Goal: Task Accomplishment & Management: Use online tool/utility

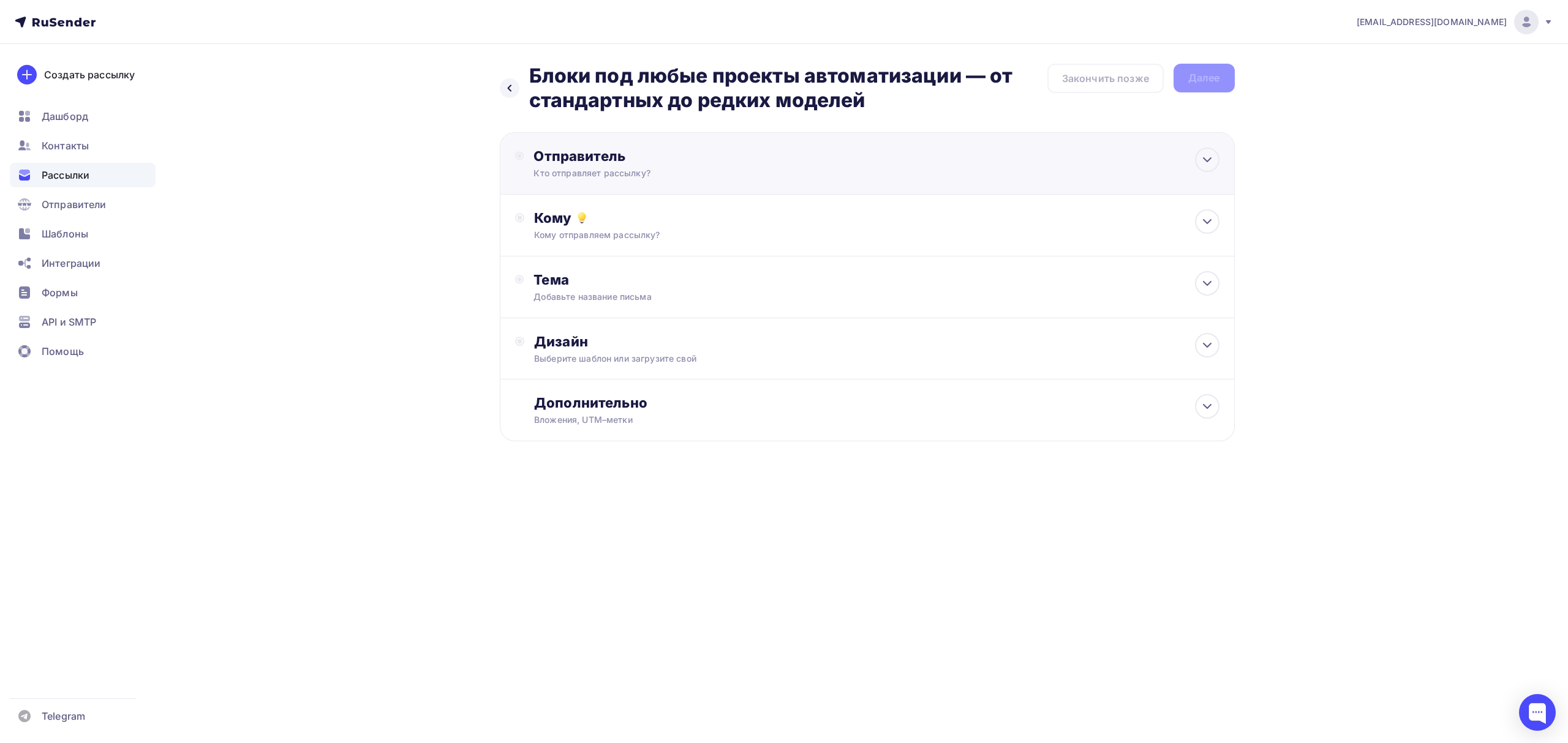
click at [670, 172] on div "Кто отправляет рассылку?" at bounding box center [652, 173] width 239 height 12
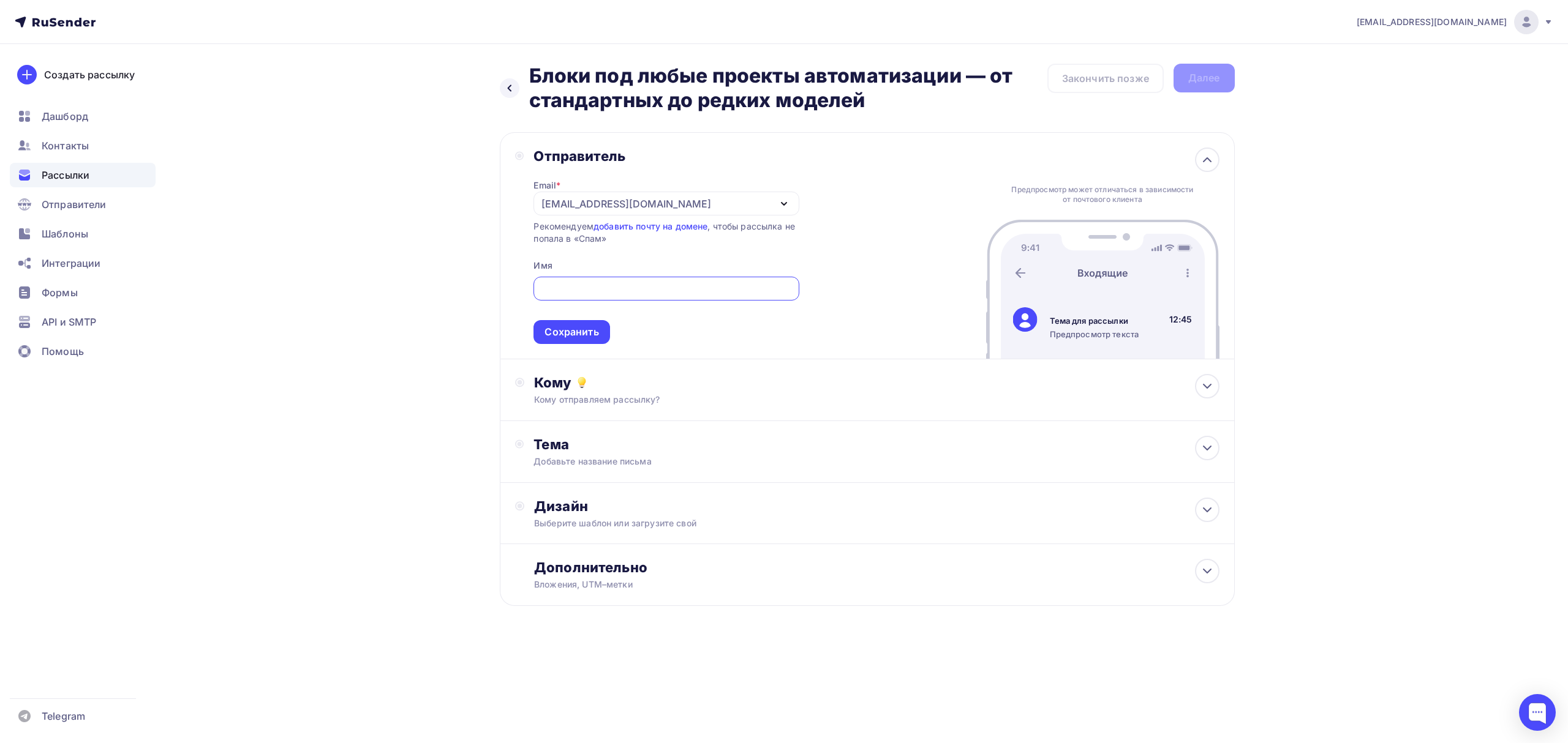
click at [649, 295] on input "text" at bounding box center [666, 288] width 251 height 15
click at [655, 287] on input "text" at bounding box center [666, 288] width 251 height 15
type input "Олниса"
click at [569, 342] on div "Сохранить" at bounding box center [571, 332] width 76 height 24
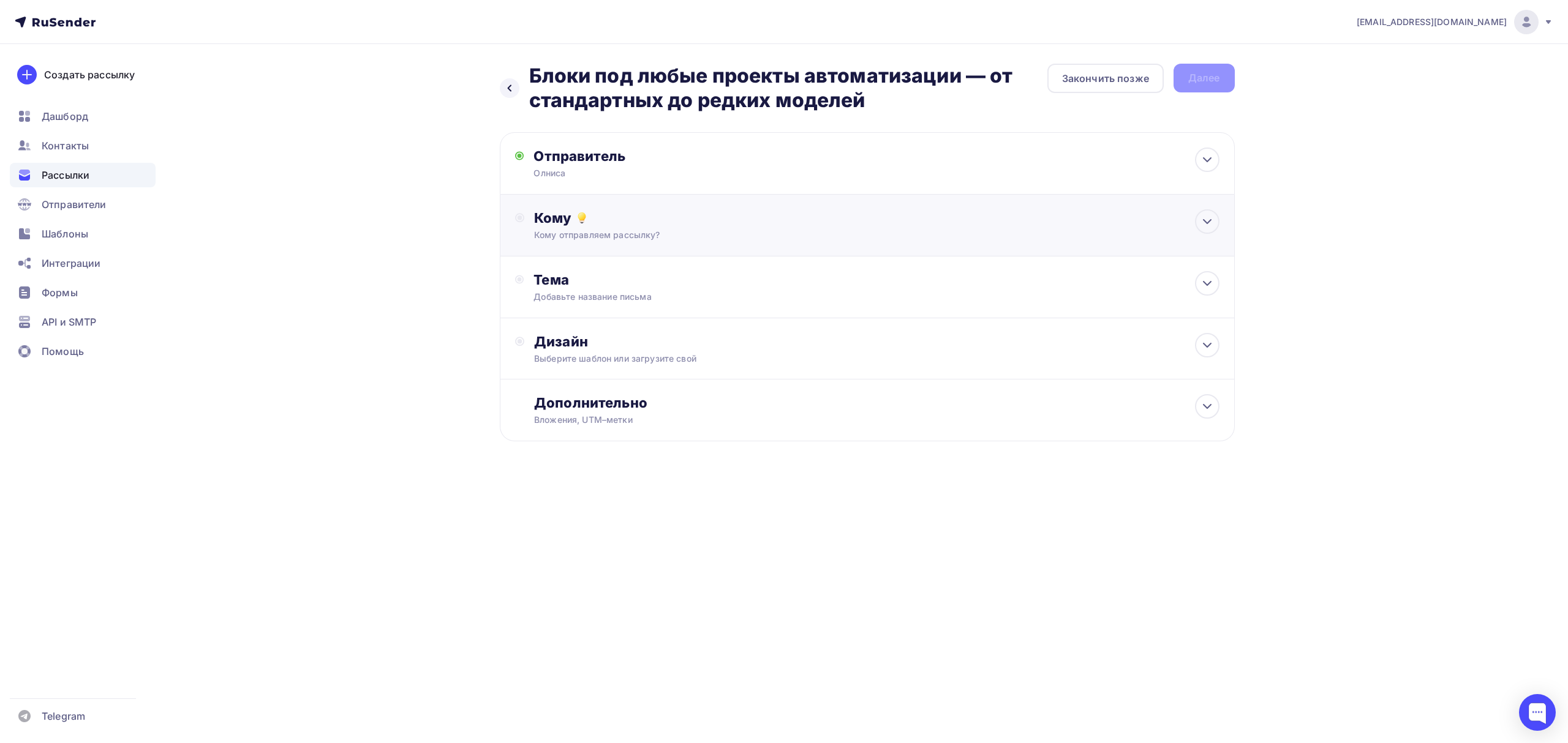
click at [642, 238] on div "Кому отправляем рассылку?" at bounding box center [842, 235] width 617 height 12
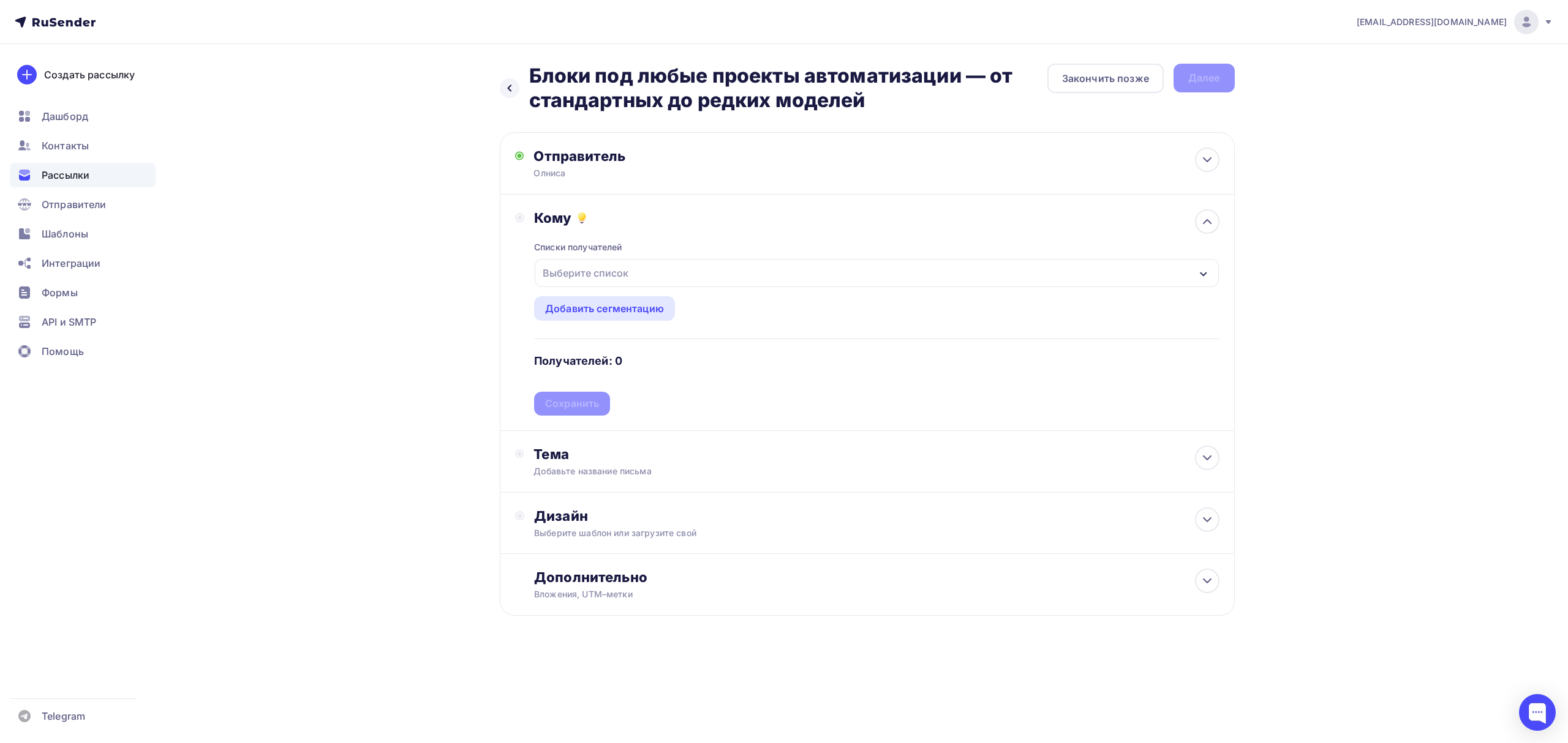
click at [606, 278] on div "Выберите список" at bounding box center [585, 273] width 95 height 22
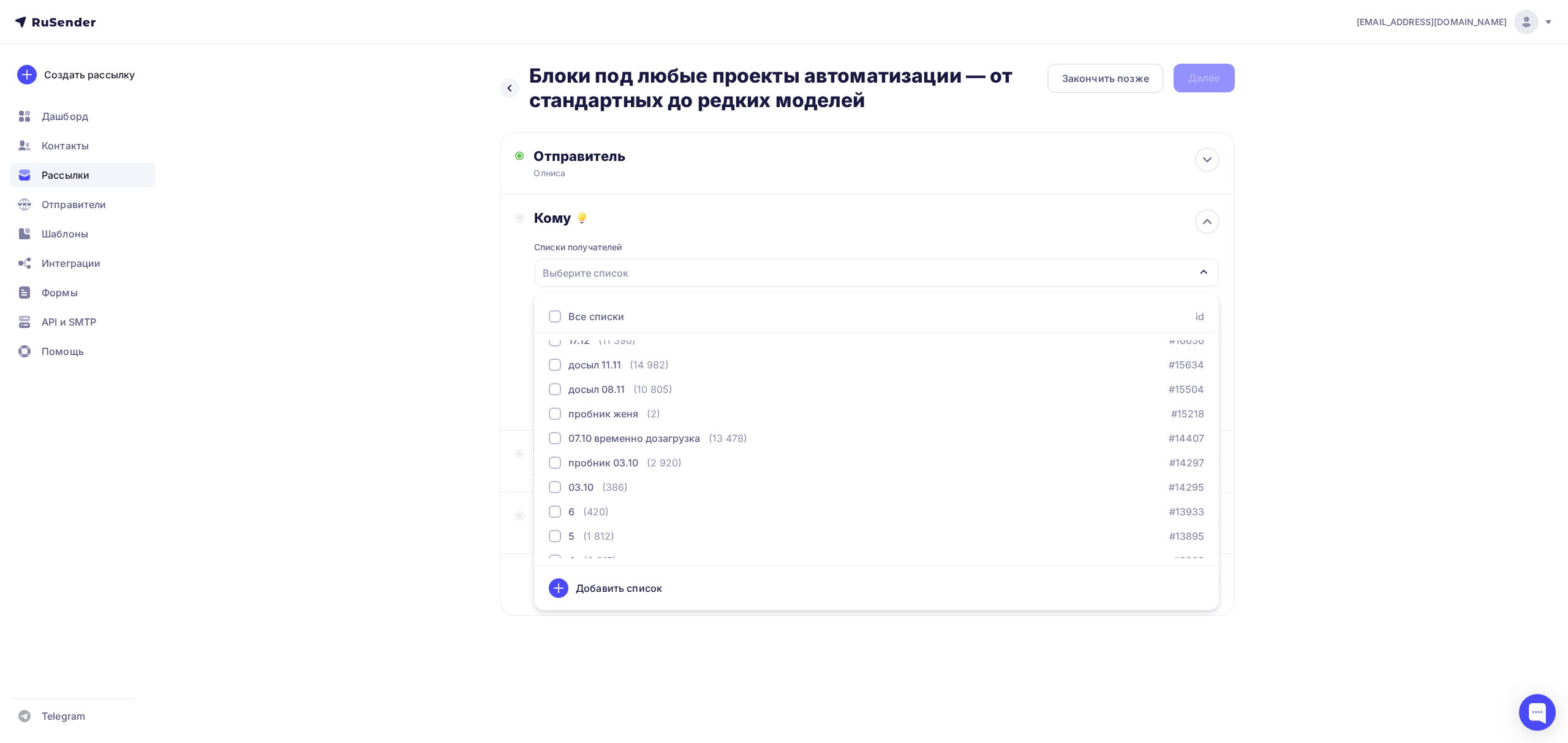
scroll to position [198, 0]
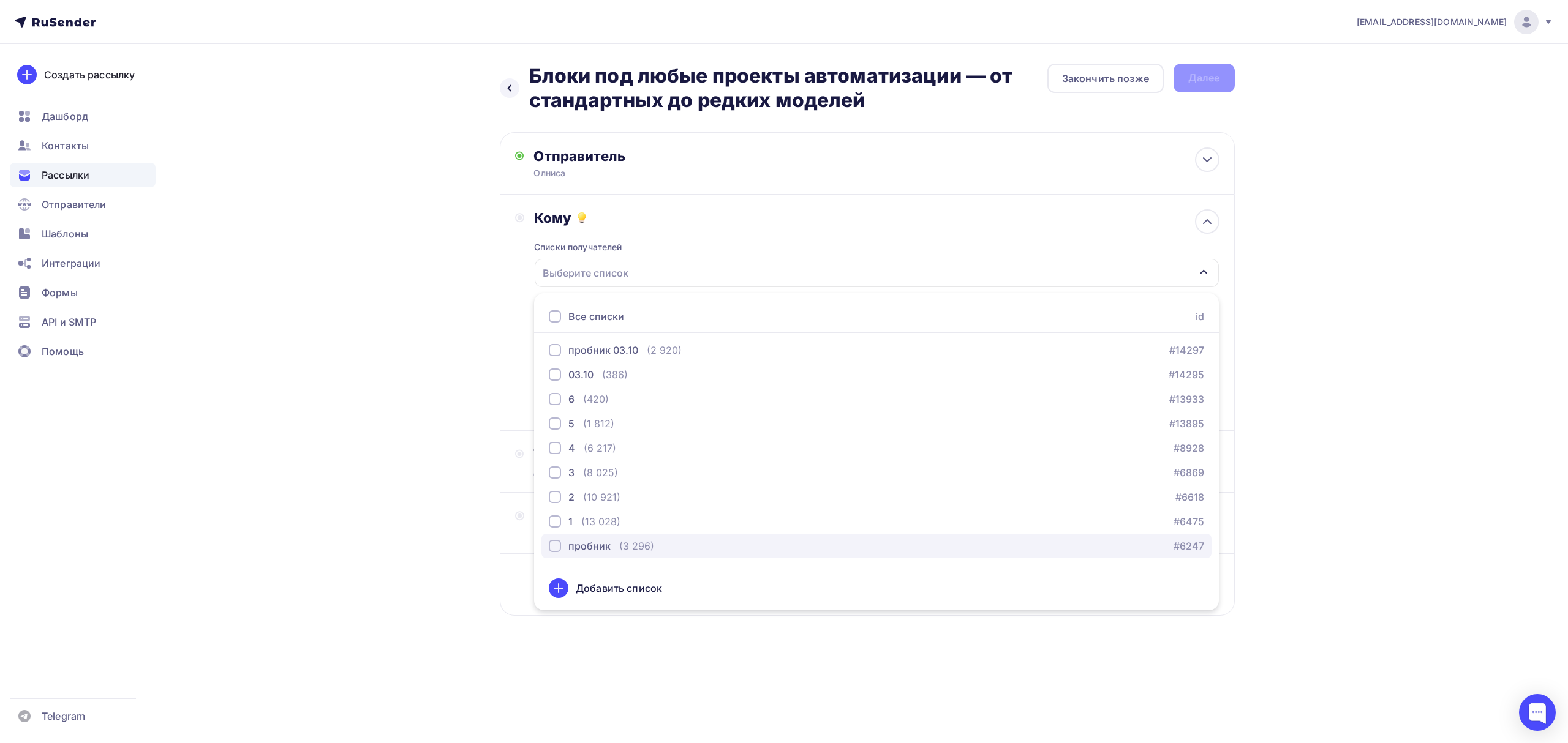
click at [585, 551] on div "пробник" at bounding box center [589, 545] width 42 height 15
click at [594, 524] on div "(13 028)" at bounding box center [600, 521] width 39 height 15
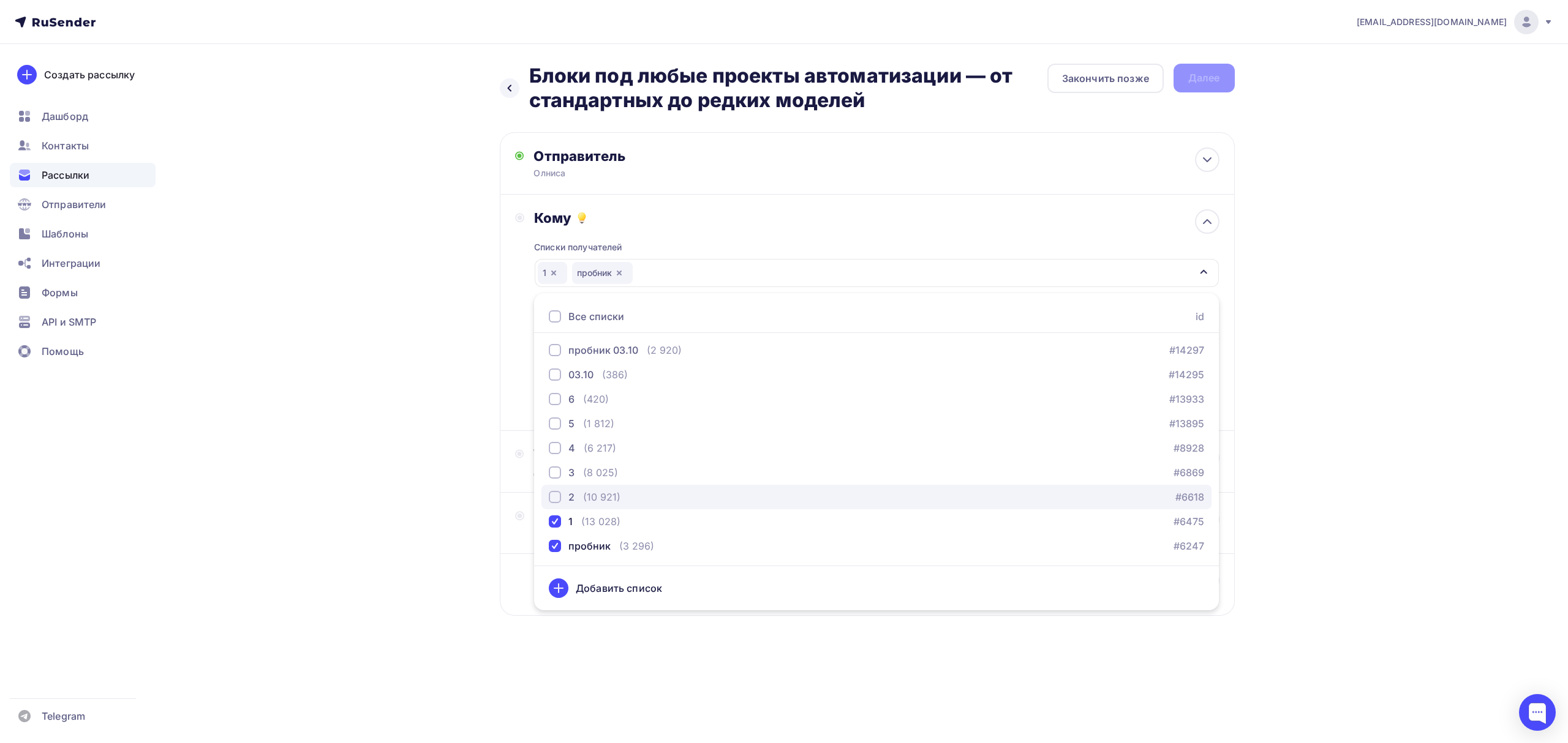
click at [596, 503] on div "(10 921)" at bounding box center [602, 497] width 38 height 15
click at [596, 471] on div "(8 025)" at bounding box center [600, 472] width 35 height 15
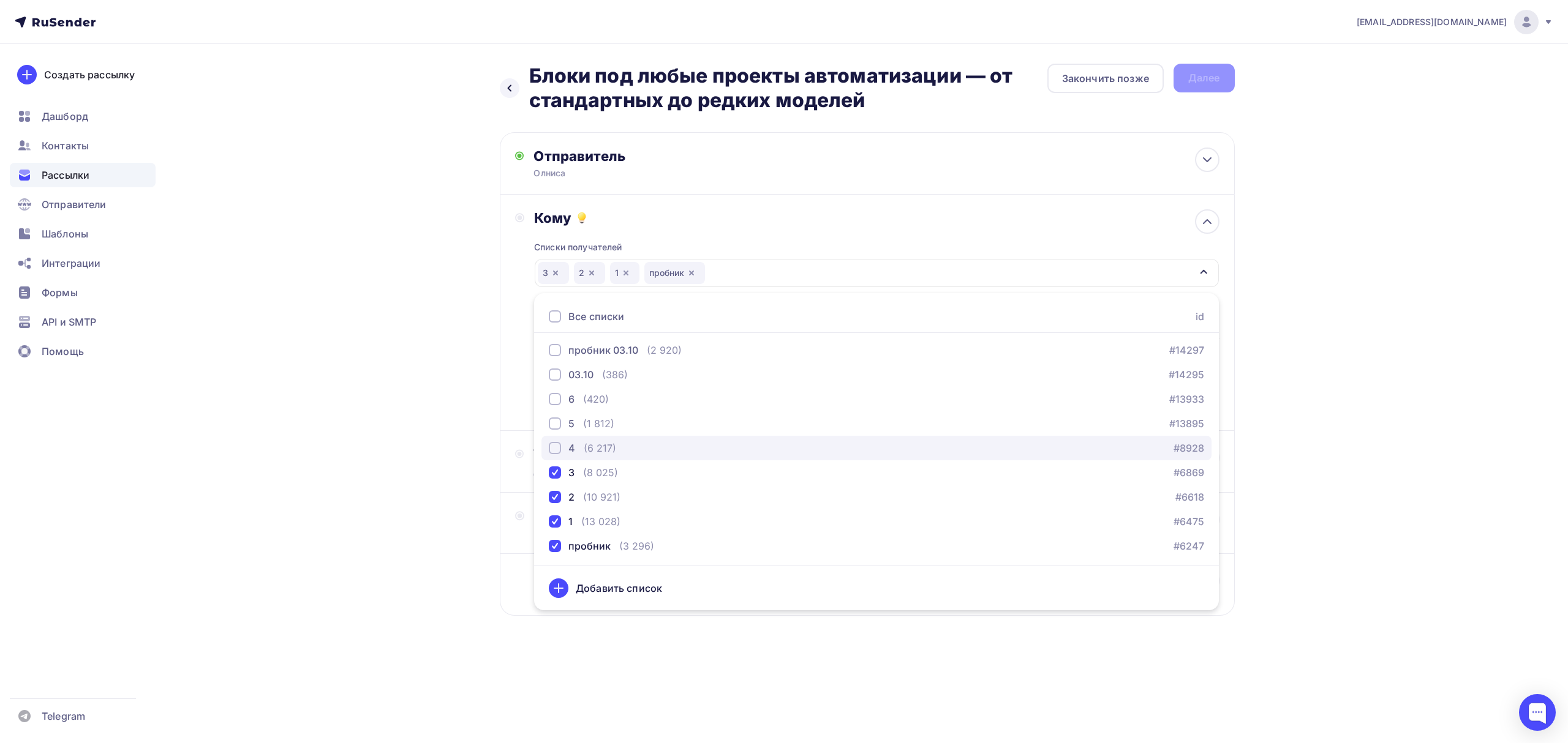
click at [596, 445] on div "(6 217)" at bounding box center [600, 448] width 32 height 15
click at [596, 421] on div "(1 812)" at bounding box center [599, 423] width 32 height 15
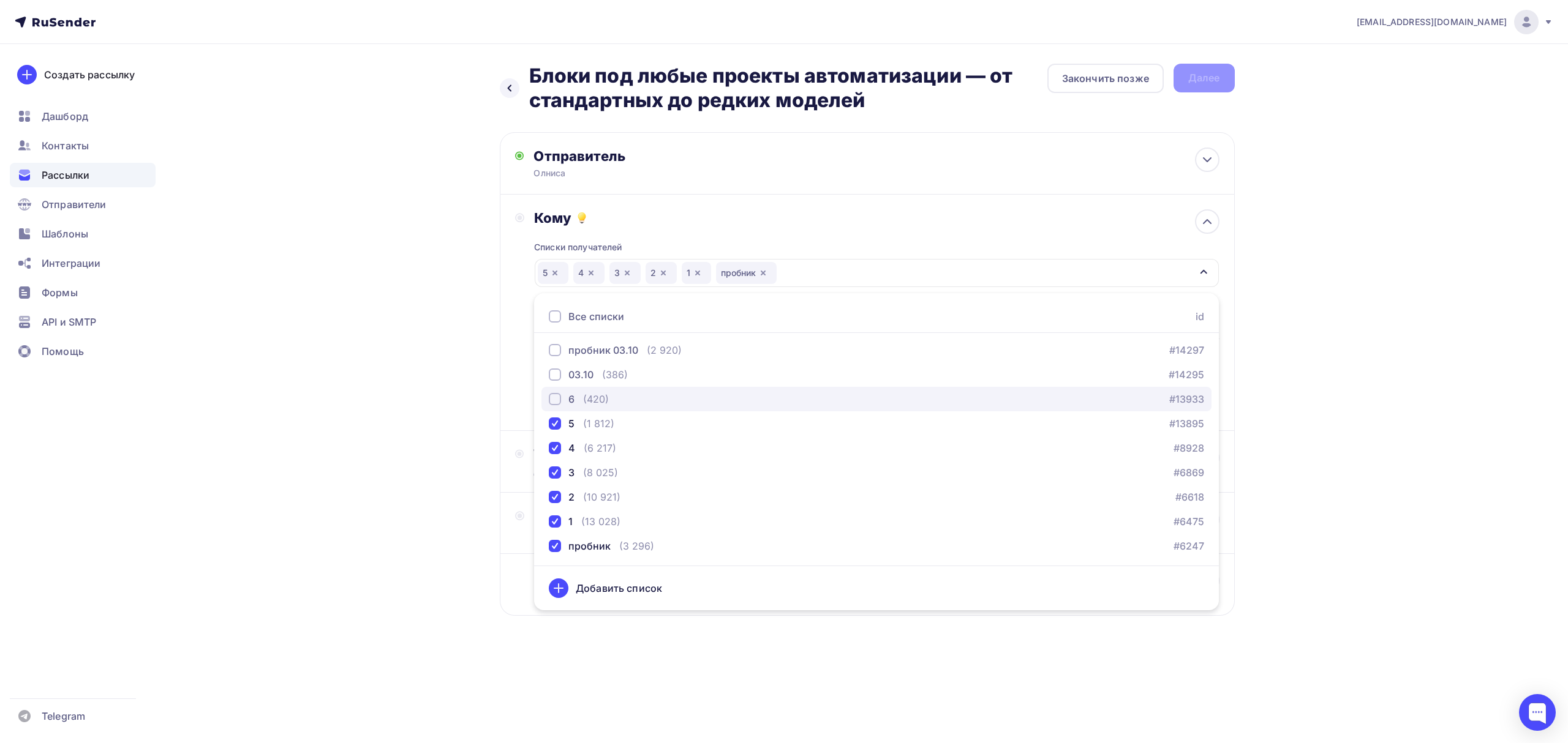
click at [596, 401] on div "(420)" at bounding box center [596, 398] width 25 height 15
click at [592, 373] on div "03.10" at bounding box center [581, 375] width 25 height 15
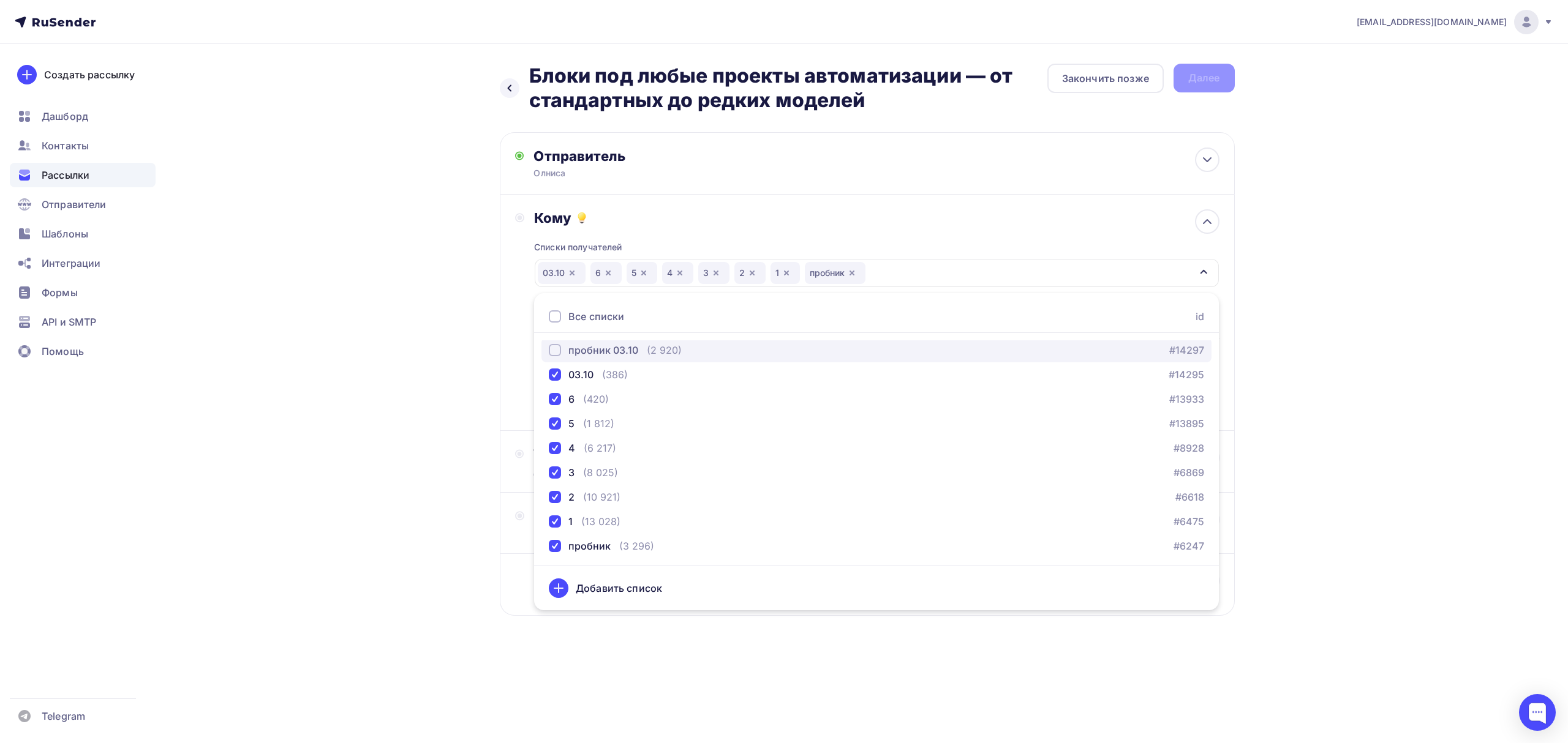
click at [592, 352] on div "пробник 03.10" at bounding box center [603, 350] width 70 height 15
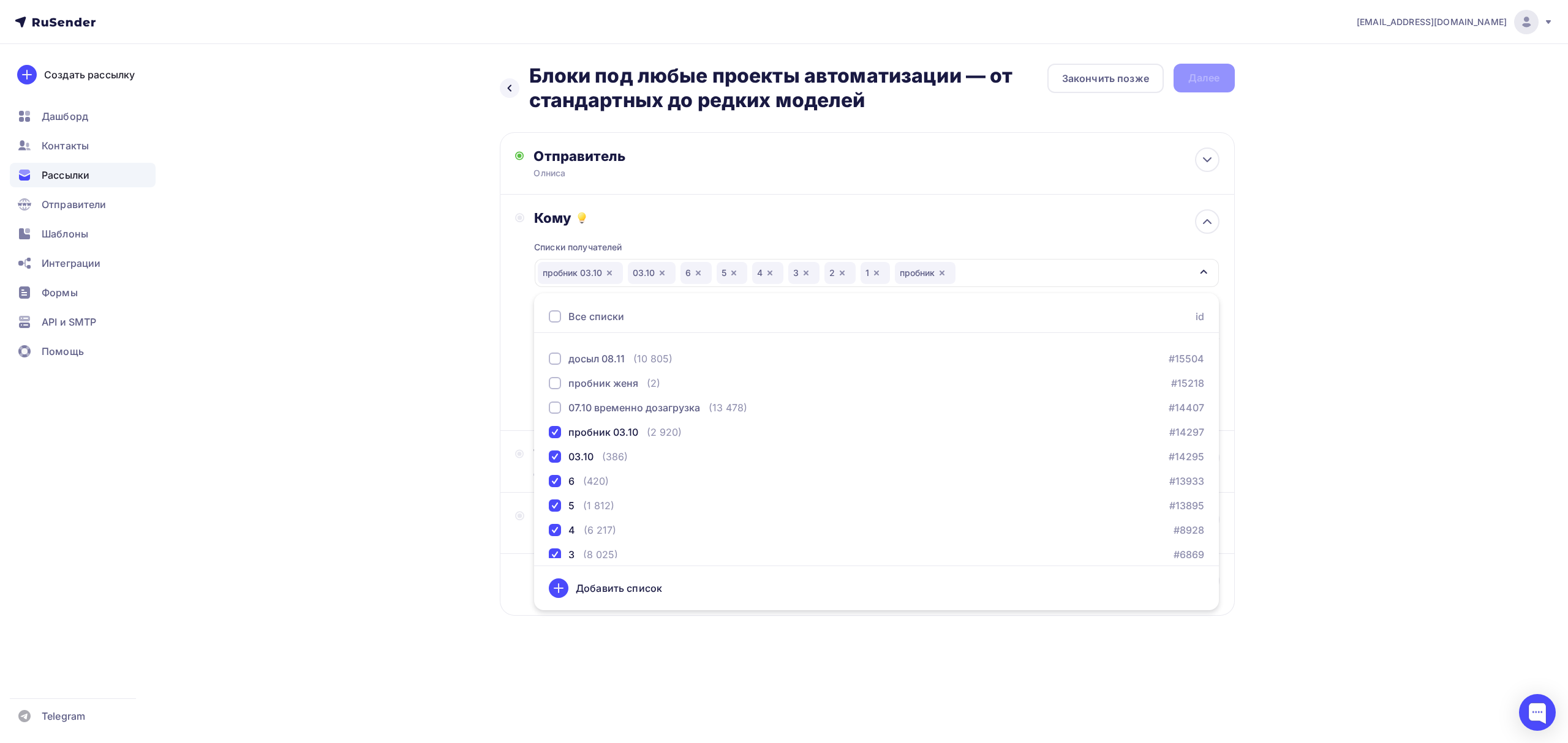
click at [408, 365] on div "Назад Блоки под любые проекты автоматизации — от стандартных до редких моделей …" at bounding box center [784, 369] width 1004 height 651
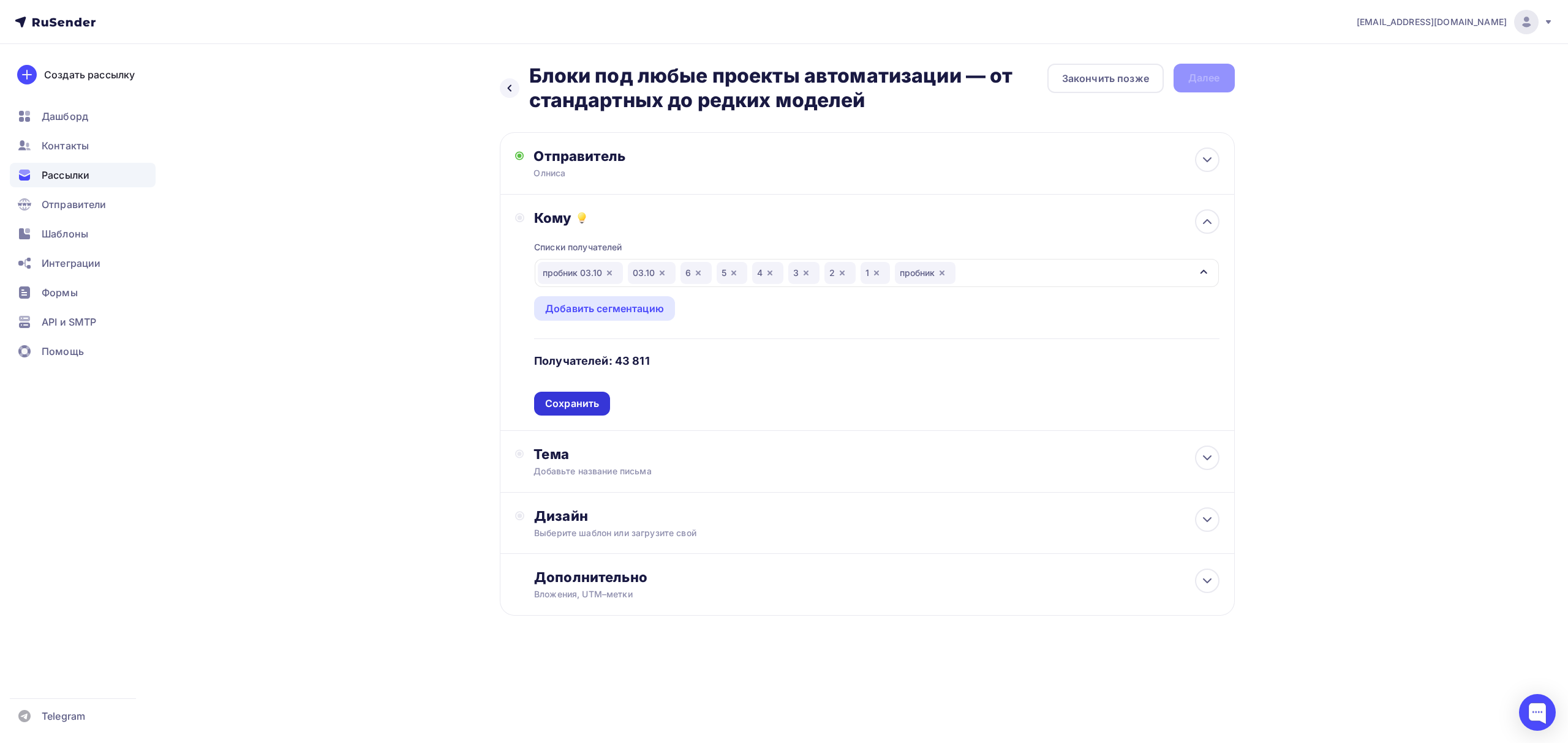
click at [591, 407] on div "Сохранить" at bounding box center [572, 404] width 54 height 14
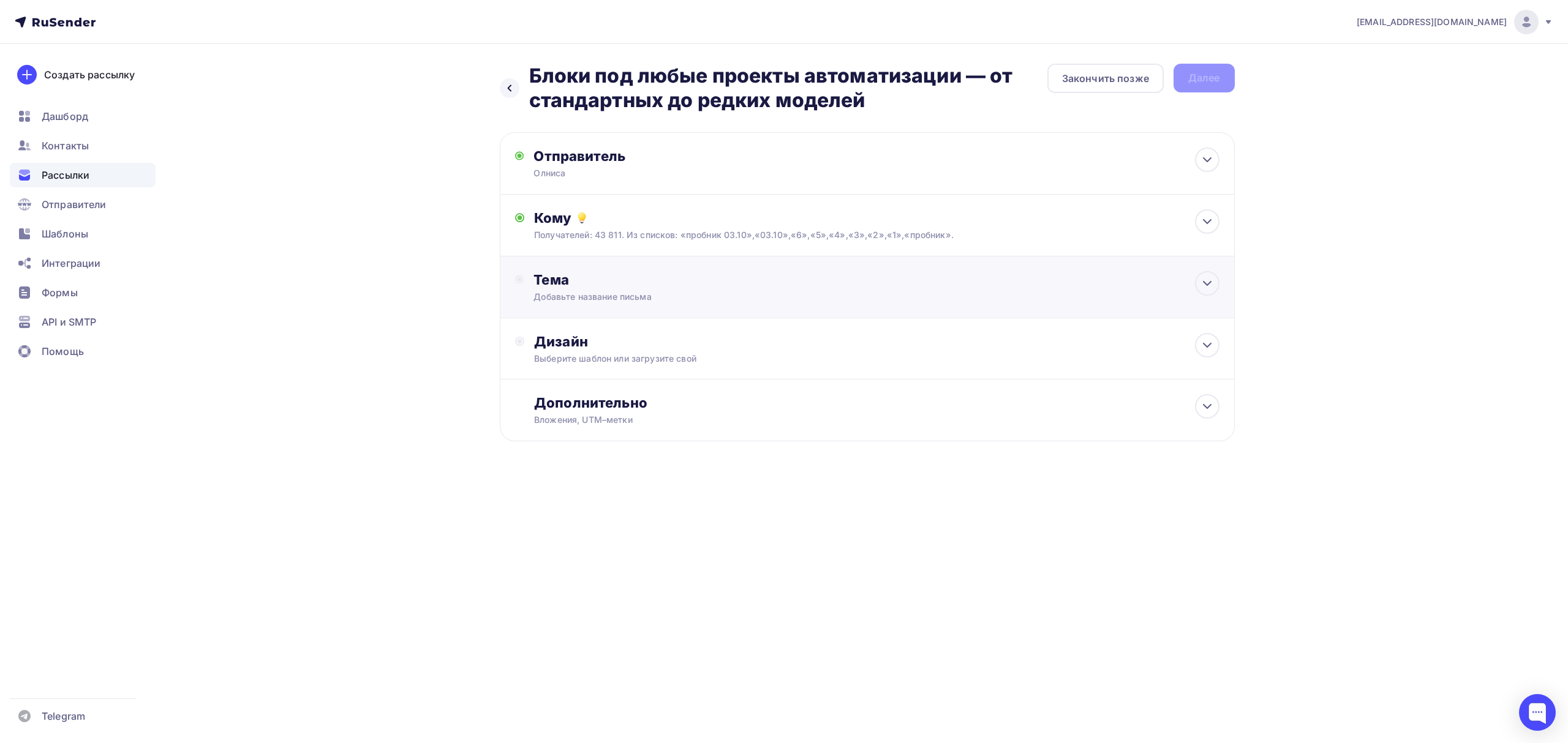
click at [677, 285] on div "Тема" at bounding box center [654, 280] width 242 height 17
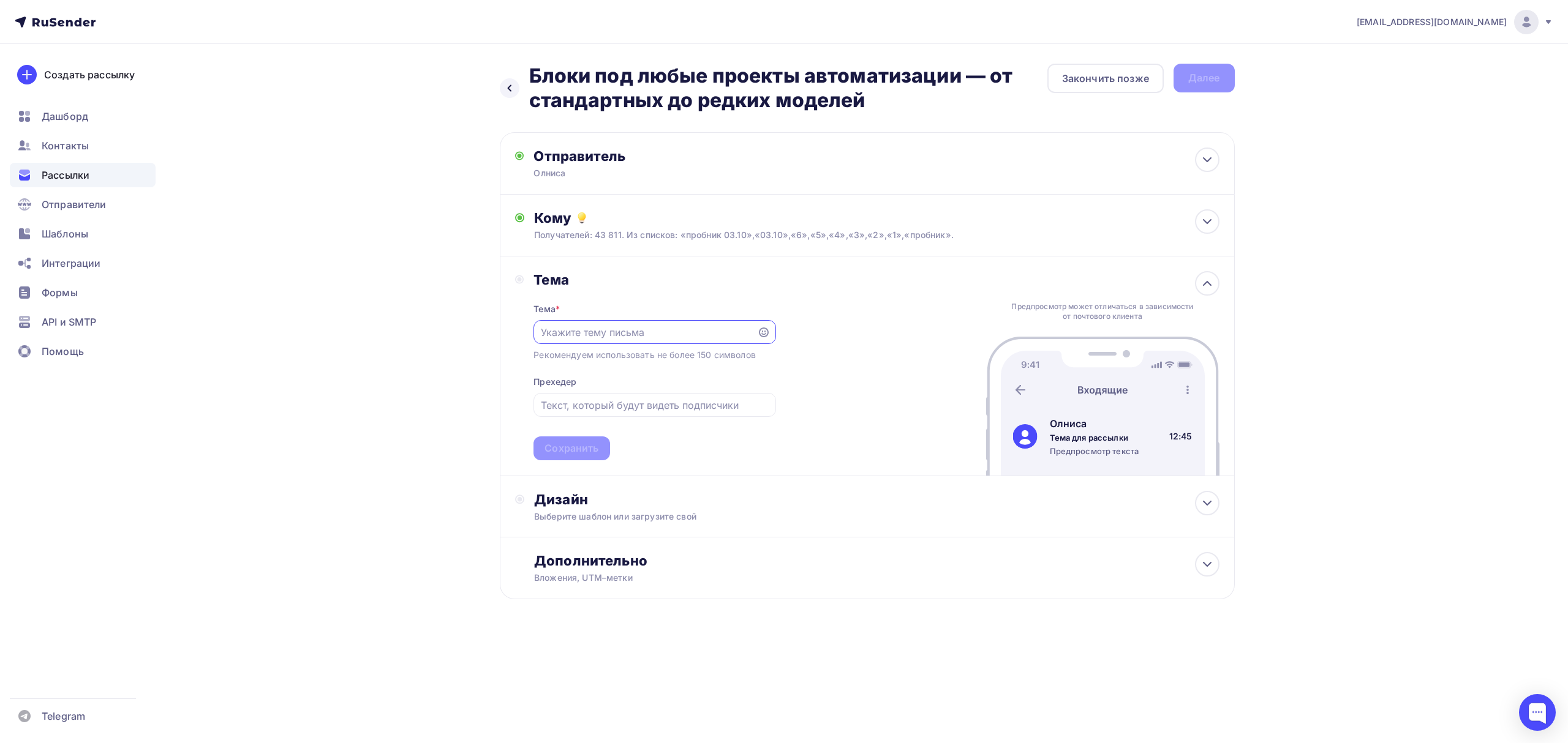
scroll to position [0, 0]
drag, startPoint x: 908, startPoint y: 103, endPoint x: 527, endPoint y: 69, distance: 382.5
click at [527, 69] on div "Назад Блоки под любые проекты автоматизации — от стандартных до редких моделей …" at bounding box center [774, 88] width 548 height 49
copy h2 "Блоки под любые проекты автоматизации — от стандартных до редких моделей"
click at [598, 326] on input "text" at bounding box center [646, 332] width 209 height 15
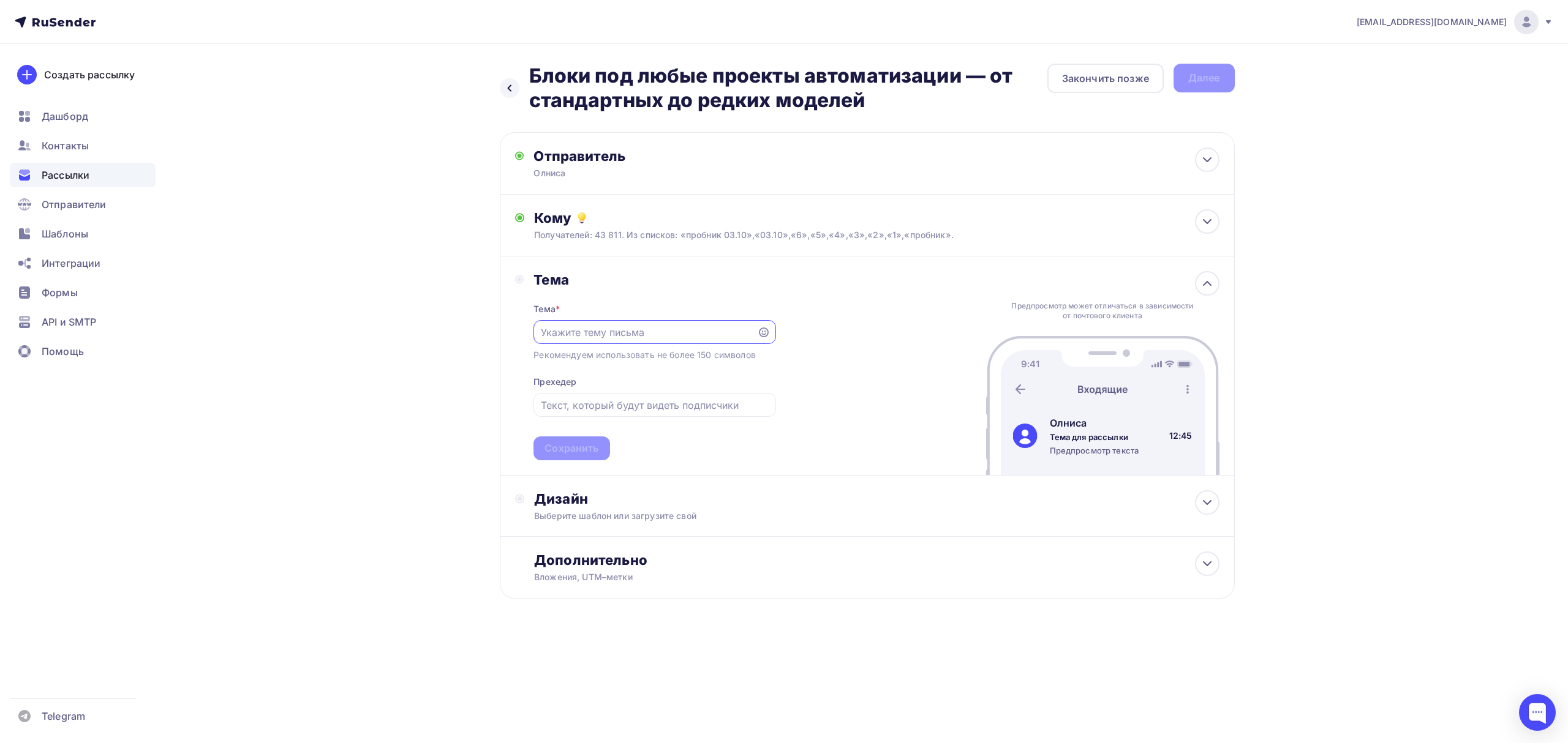
paste input "Блоки под любые проекты автоматизации — от стандартных до редких моделей"
type input "Блоки под любые проекты автоматизации — от стандартных до редких моделей"
click at [576, 461] on div "Сохранить" at bounding box center [571, 448] width 76 height 24
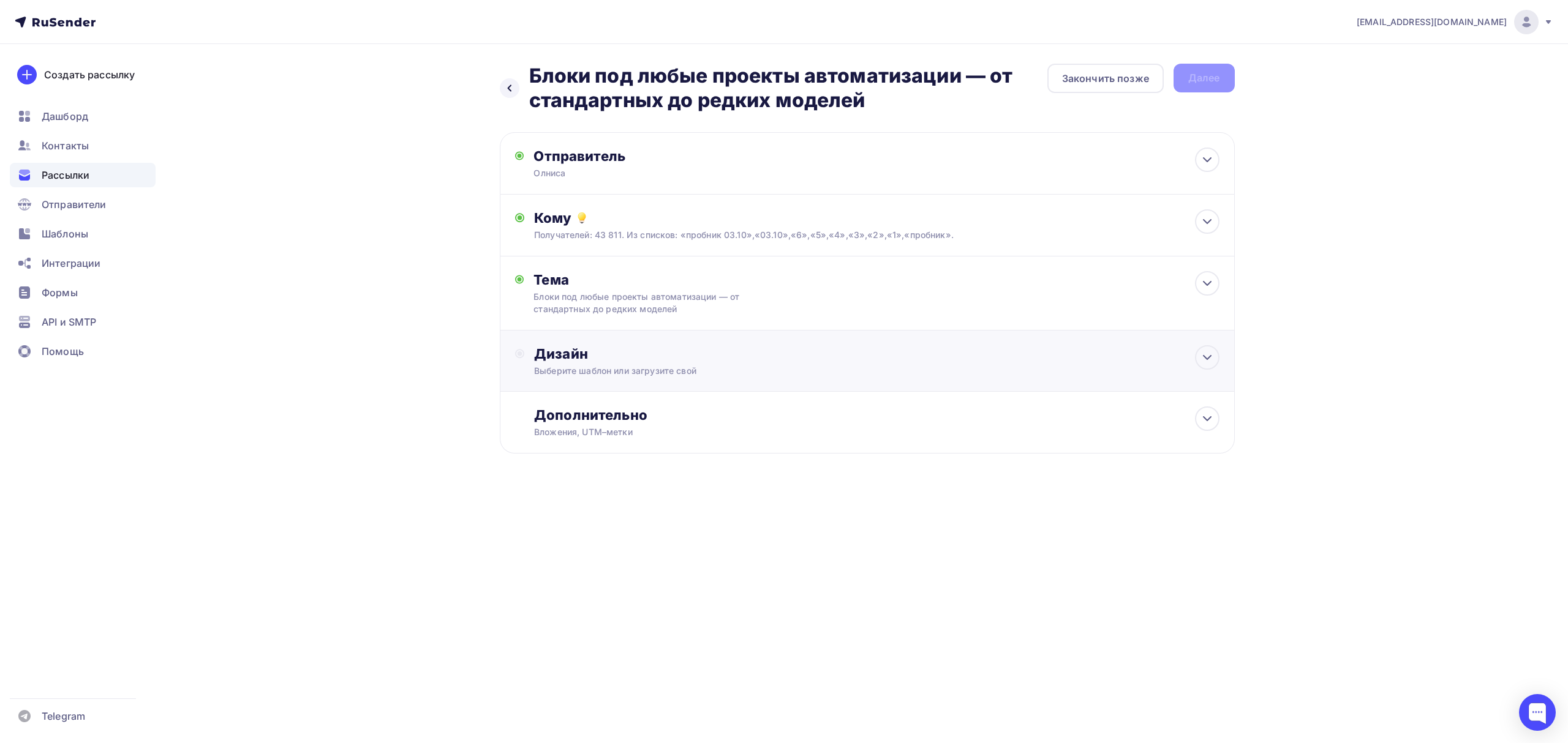
click at [736, 368] on div "Выберите шаблон или загрузите свой" at bounding box center [842, 371] width 617 height 12
click at [601, 402] on div "Выбрать шаблон" at bounding box center [587, 404] width 85 height 14
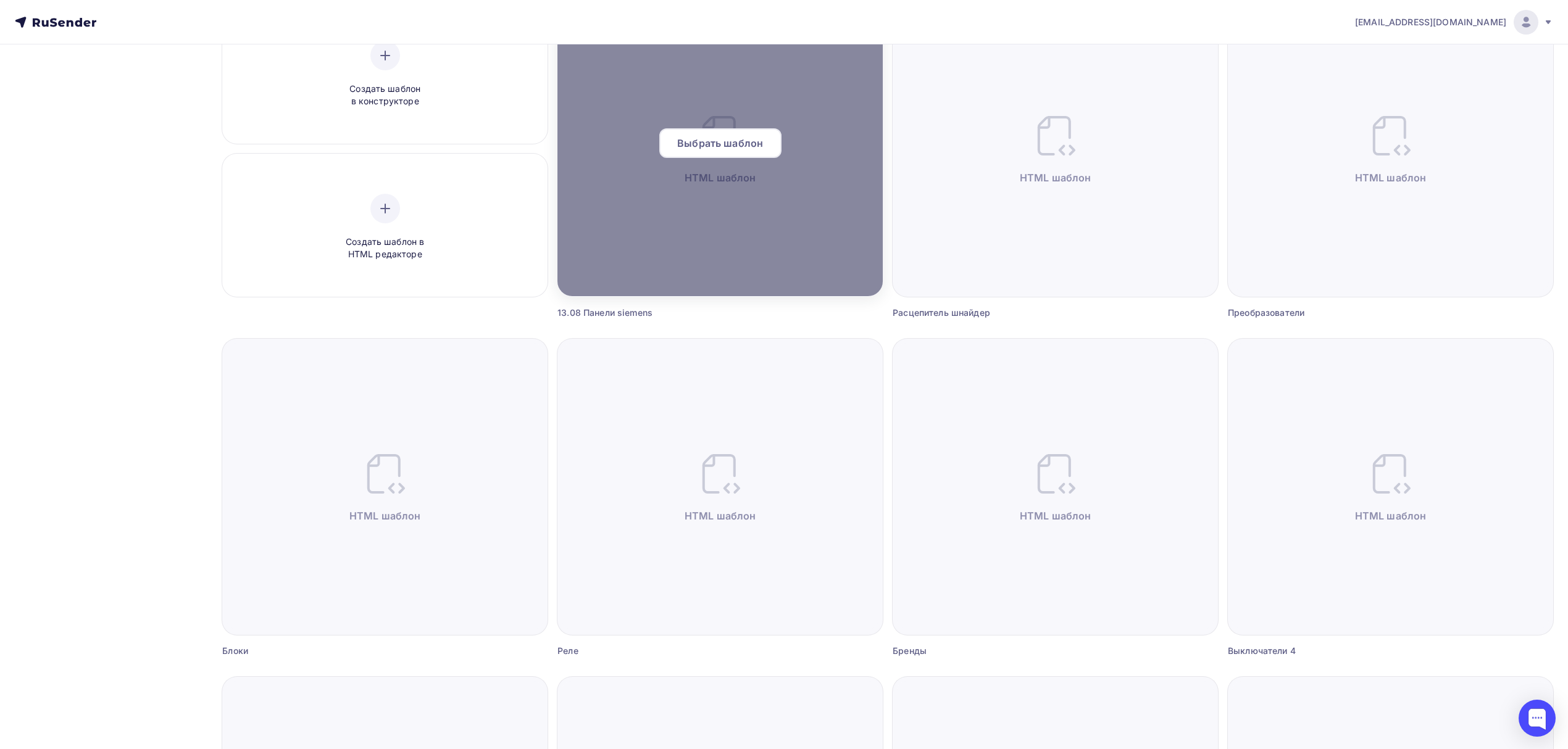
scroll to position [329, 0]
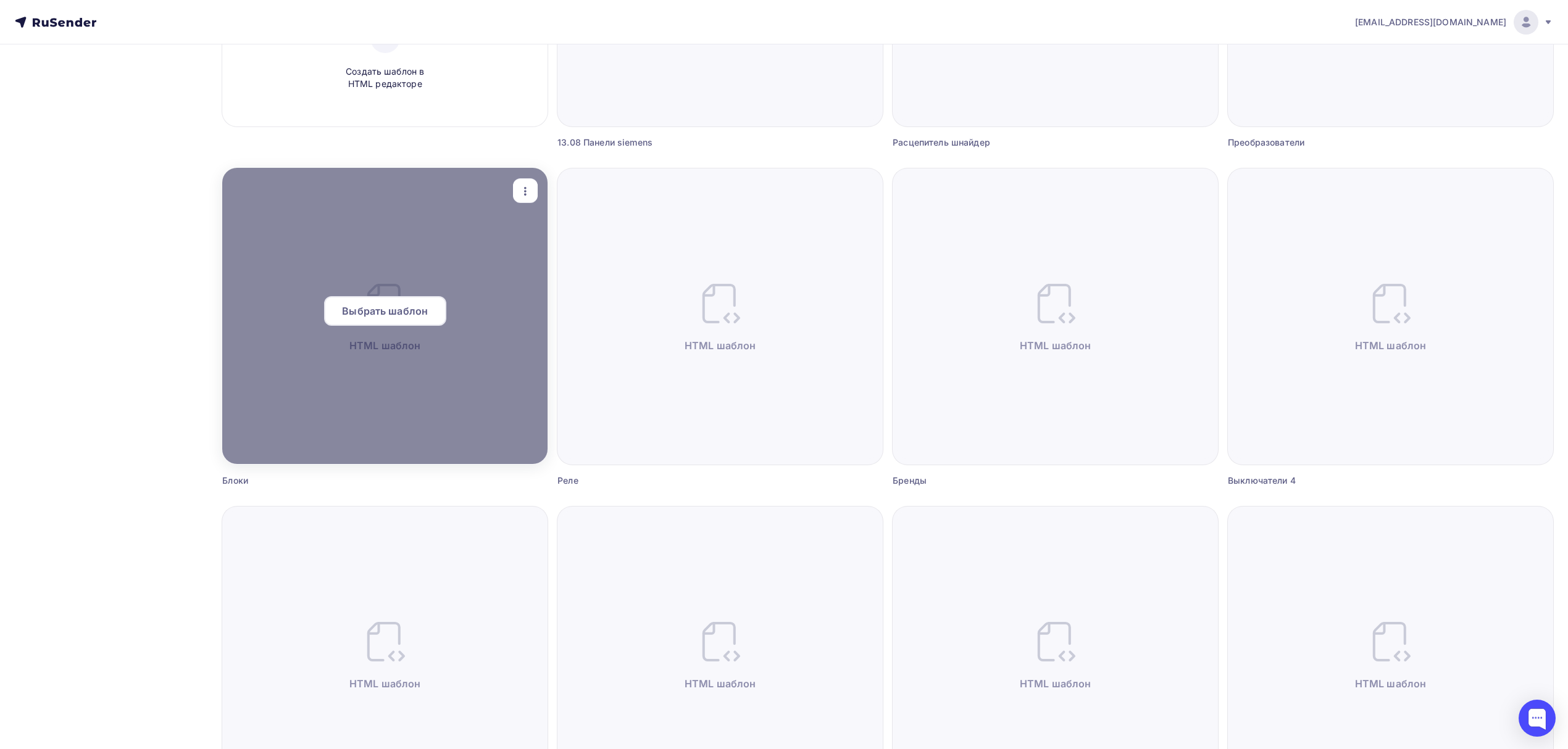
click at [403, 311] on span "Выбрать шаблон" at bounding box center [385, 311] width 86 height 15
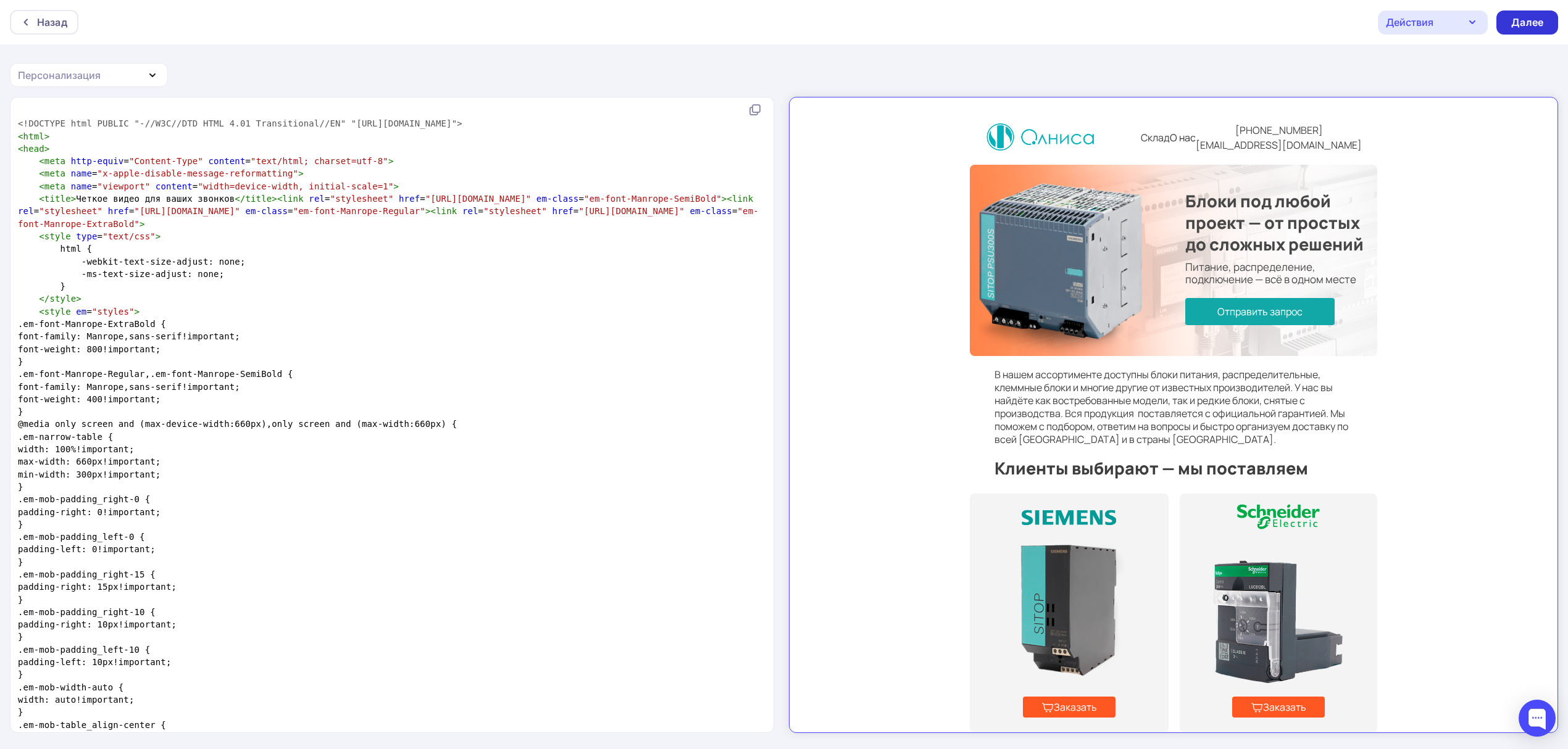
click at [1533, 22] on div "Далее" at bounding box center [1527, 22] width 32 height 14
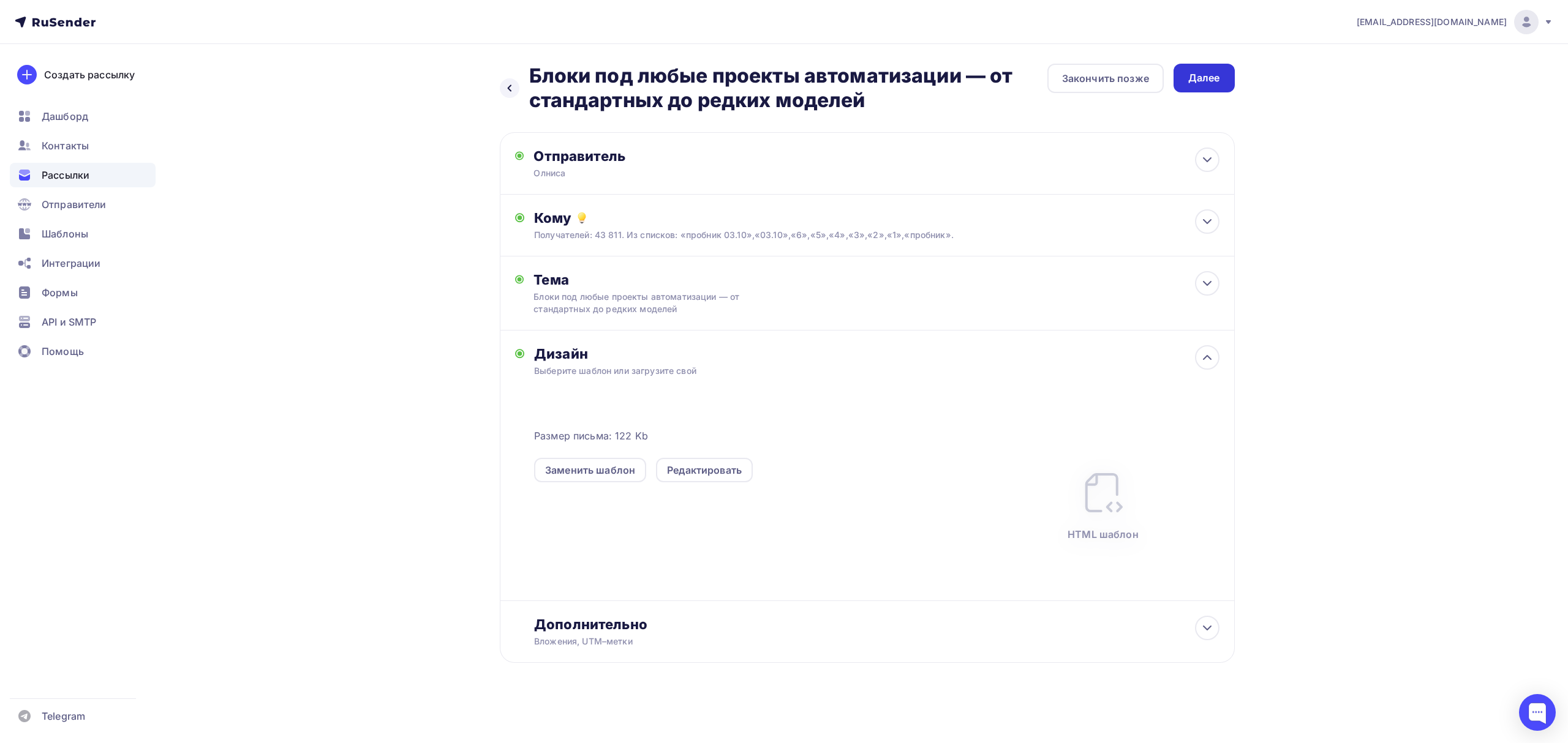
click at [1201, 81] on div "Далее" at bounding box center [1203, 78] width 32 height 14
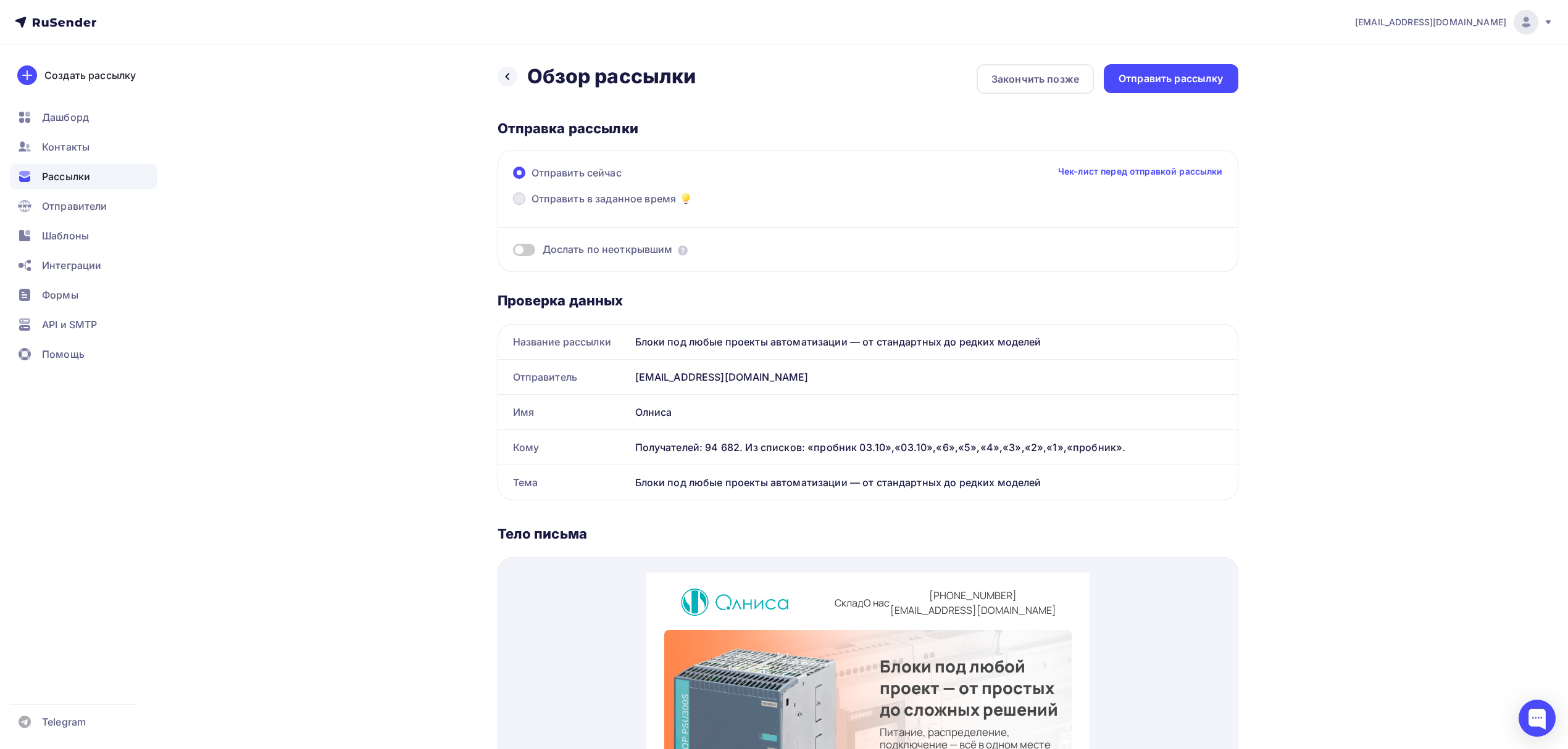
click at [574, 194] on span "Отправить в заданное время" at bounding box center [603, 198] width 145 height 15
click at [531, 206] on input "Отправить в заданное время" at bounding box center [531, 206] width 0 height 0
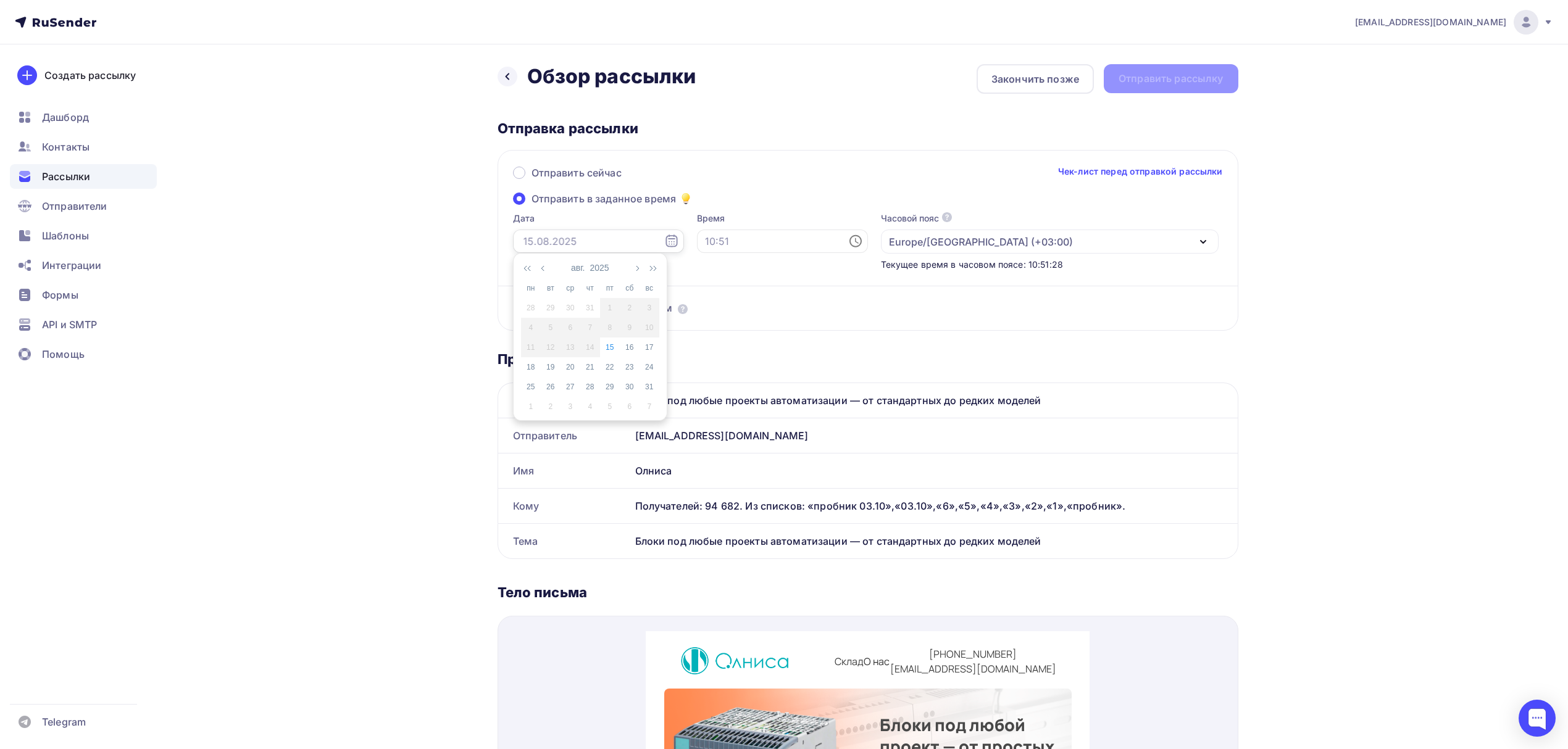
click at [603, 243] on input "text" at bounding box center [598, 241] width 171 height 23
click at [610, 350] on div "15" at bounding box center [610, 347] width 19 height 11
type input "[DATE]"
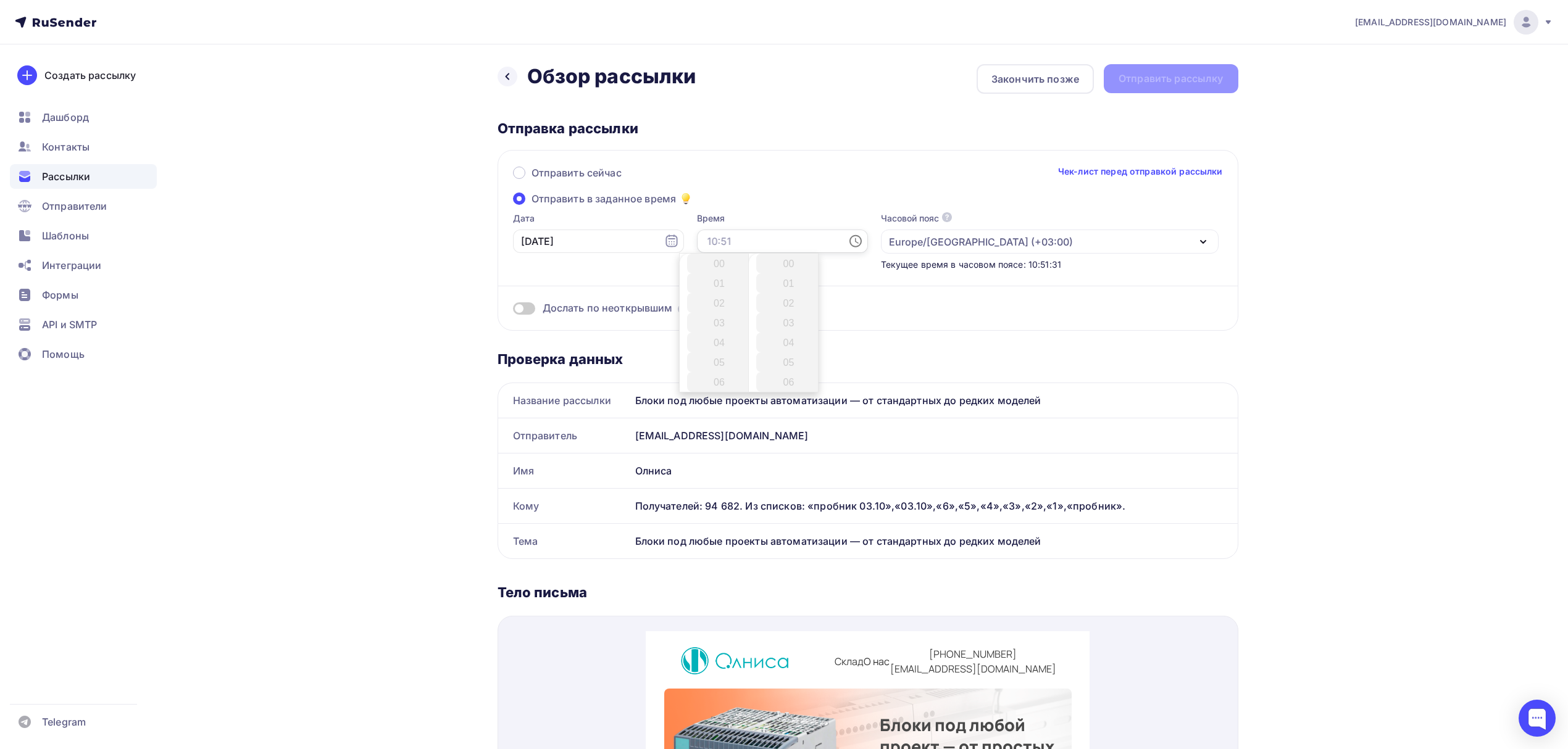
click at [749, 236] on input "text" at bounding box center [782, 241] width 171 height 23
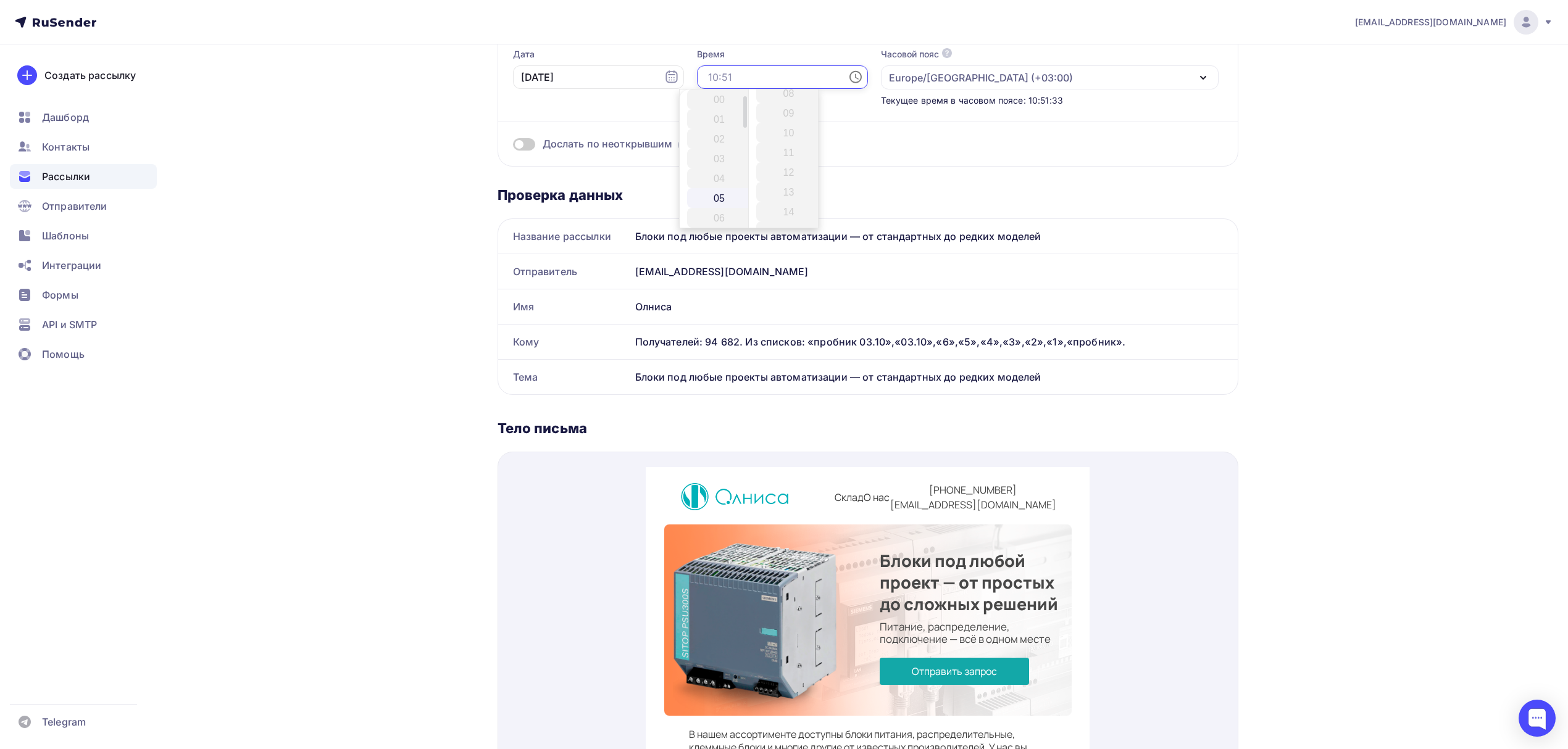
scroll to position [164, 0]
click at [710, 150] on li "11" at bounding box center [720, 152] width 67 height 19
type input "11:00"
click at [789, 100] on li "00" at bounding box center [789, 98] width 67 height 19
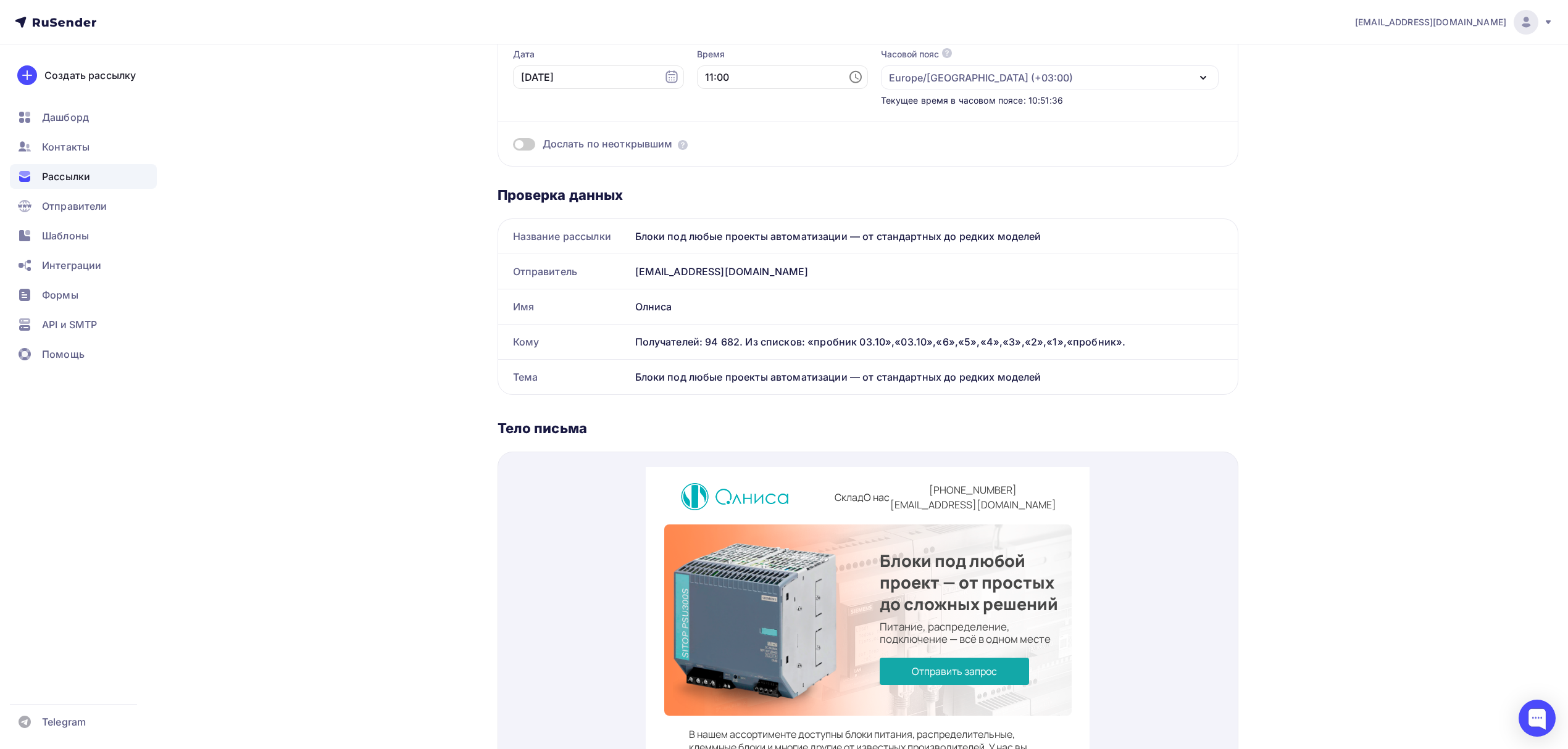
click at [984, 137] on div "Дослать по неоткрывшим" at bounding box center [867, 144] width 710 height 14
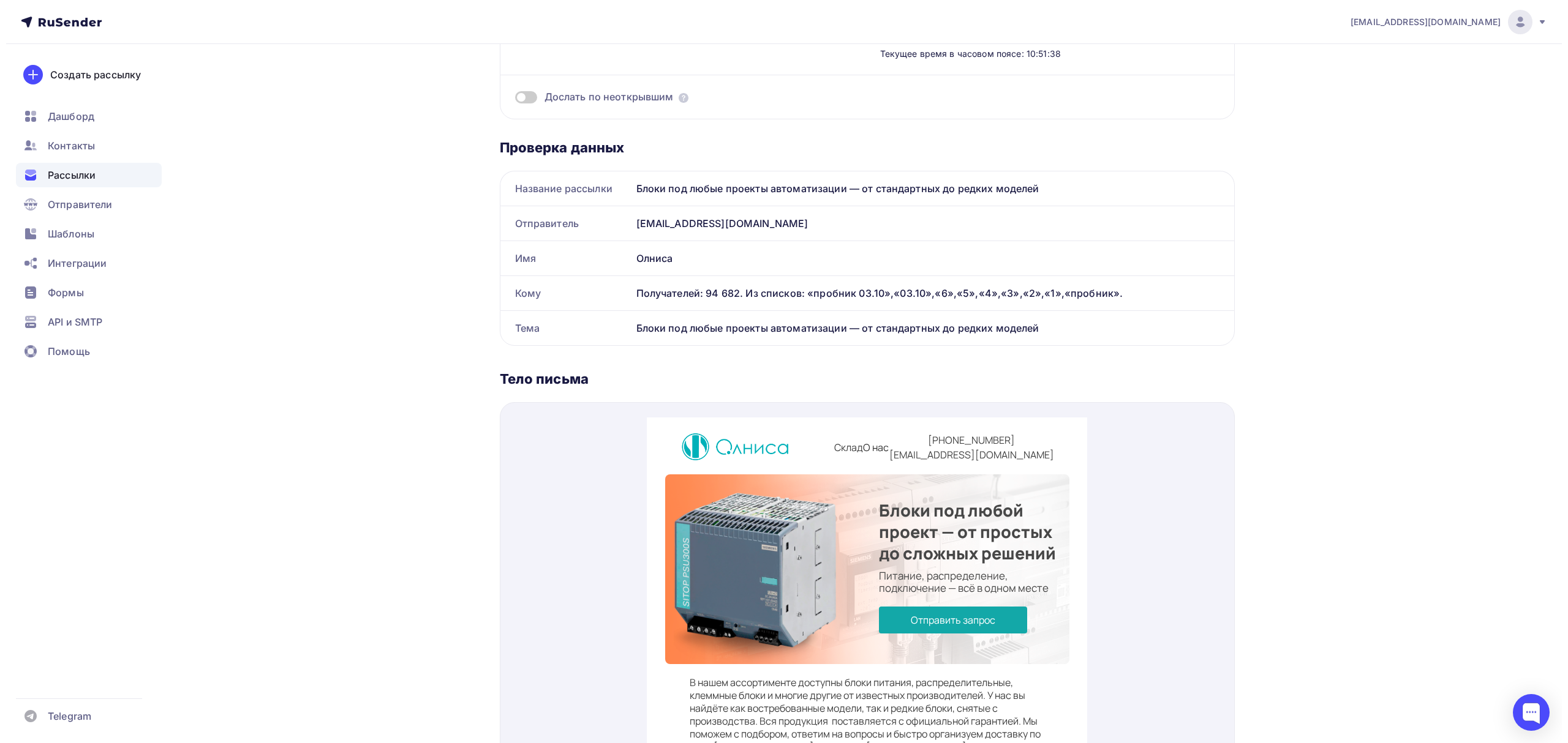
scroll to position [0, 0]
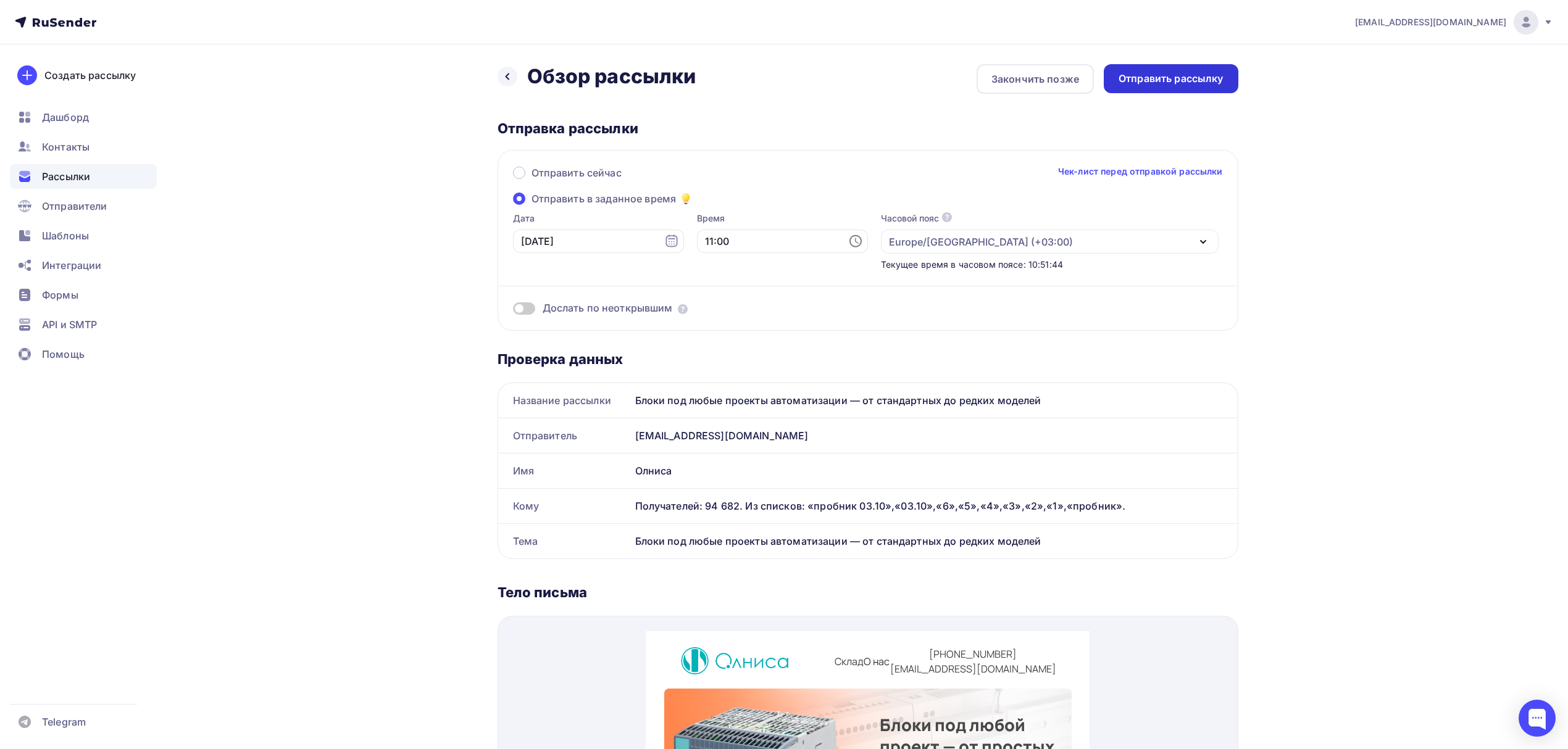
click at [1215, 81] on div "Отправить рассылку" at bounding box center [1170, 78] width 105 height 14
